Goal: Find specific page/section: Find specific page/section

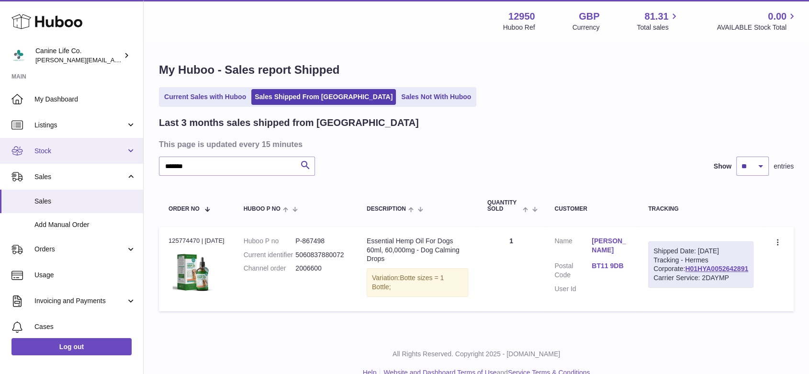
click at [71, 149] on span "Stock" at bounding box center [79, 150] width 91 height 9
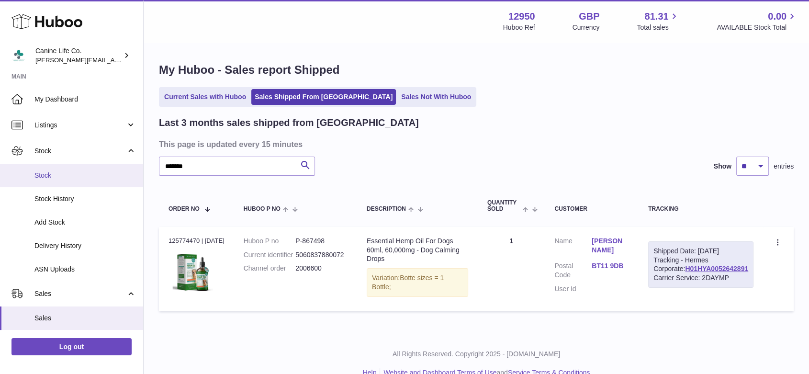
click at [74, 175] on span "Stock" at bounding box center [84, 175] width 101 height 9
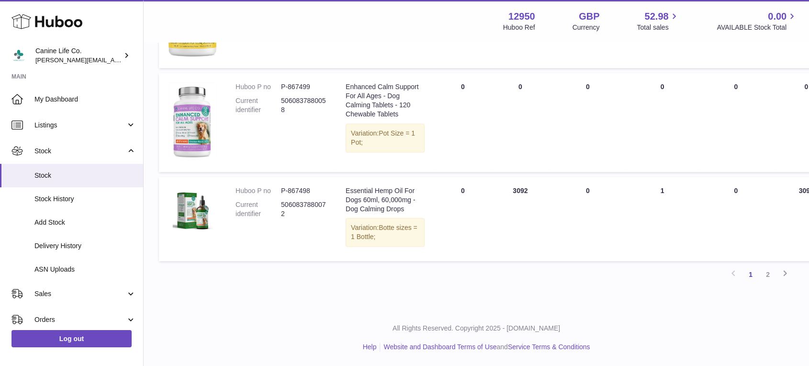
scroll to position [1059, 0]
drag, startPoint x: 314, startPoint y: 228, endPoint x: 281, endPoint y: 226, distance: 33.1
click at [281, 195] on dd "P-867498" at bounding box center [303, 190] width 45 height 9
copy dd "P-867498"
click at [491, 261] on td "ON HAND Total 3092" at bounding box center [519, 219] width 57 height 84
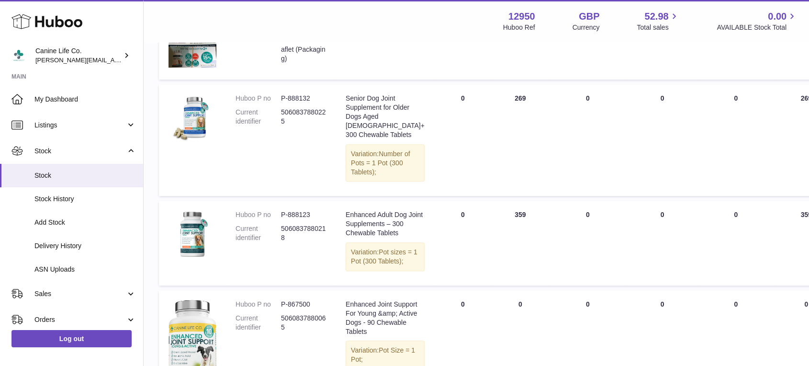
scroll to position [0, 0]
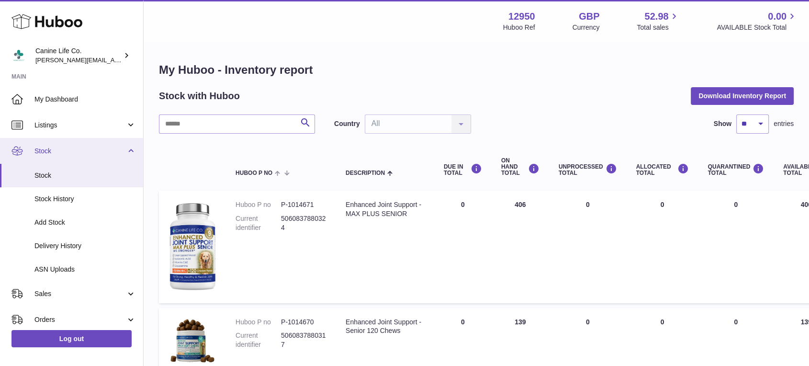
click at [111, 153] on span "Stock" at bounding box center [79, 150] width 91 height 9
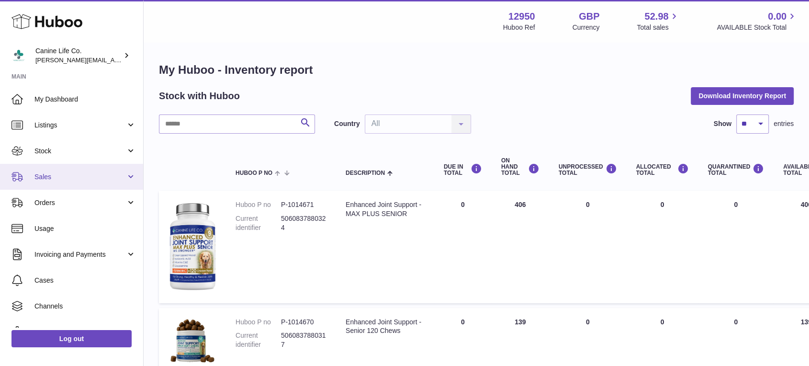
click at [96, 181] on span "Sales" at bounding box center [79, 176] width 91 height 9
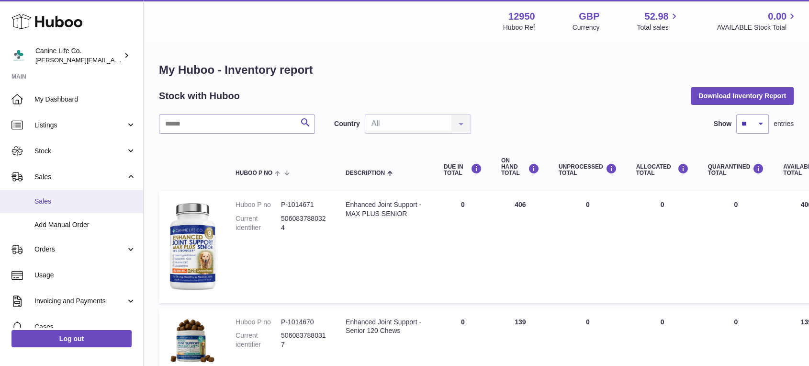
click at [77, 199] on span "Sales" at bounding box center [84, 201] width 101 height 9
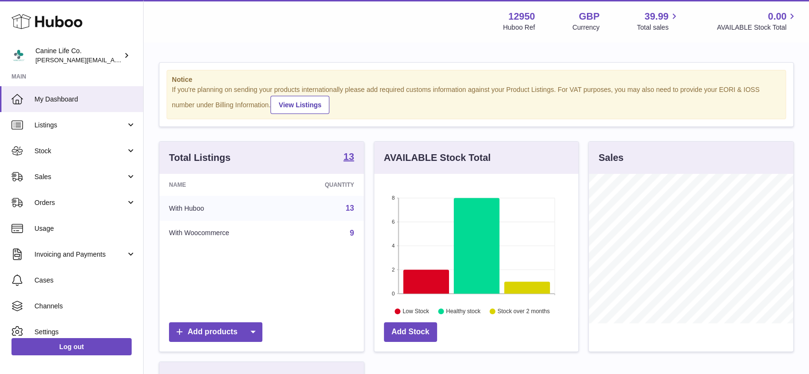
scroll to position [149, 204]
click at [86, 172] on span "Sales" at bounding box center [79, 176] width 91 height 9
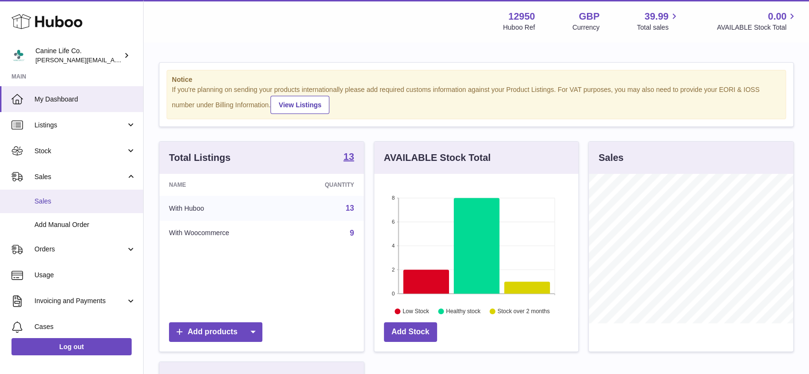
click at [84, 202] on span "Sales" at bounding box center [84, 201] width 101 height 9
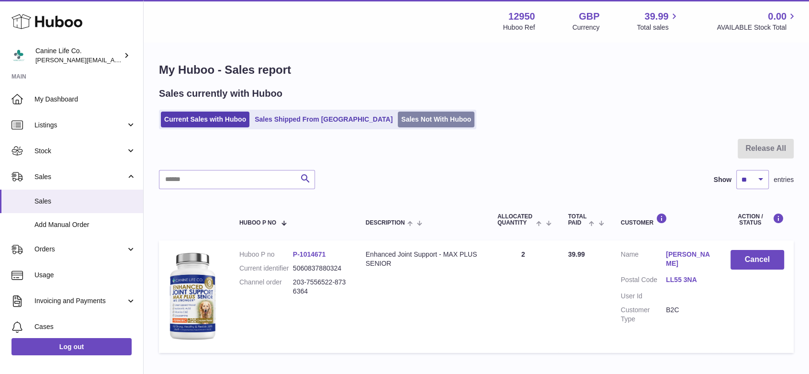
click at [399, 123] on link "Sales Not With Huboo" at bounding box center [436, 119] width 77 height 16
